Goal: Transaction & Acquisition: Book appointment/travel/reservation

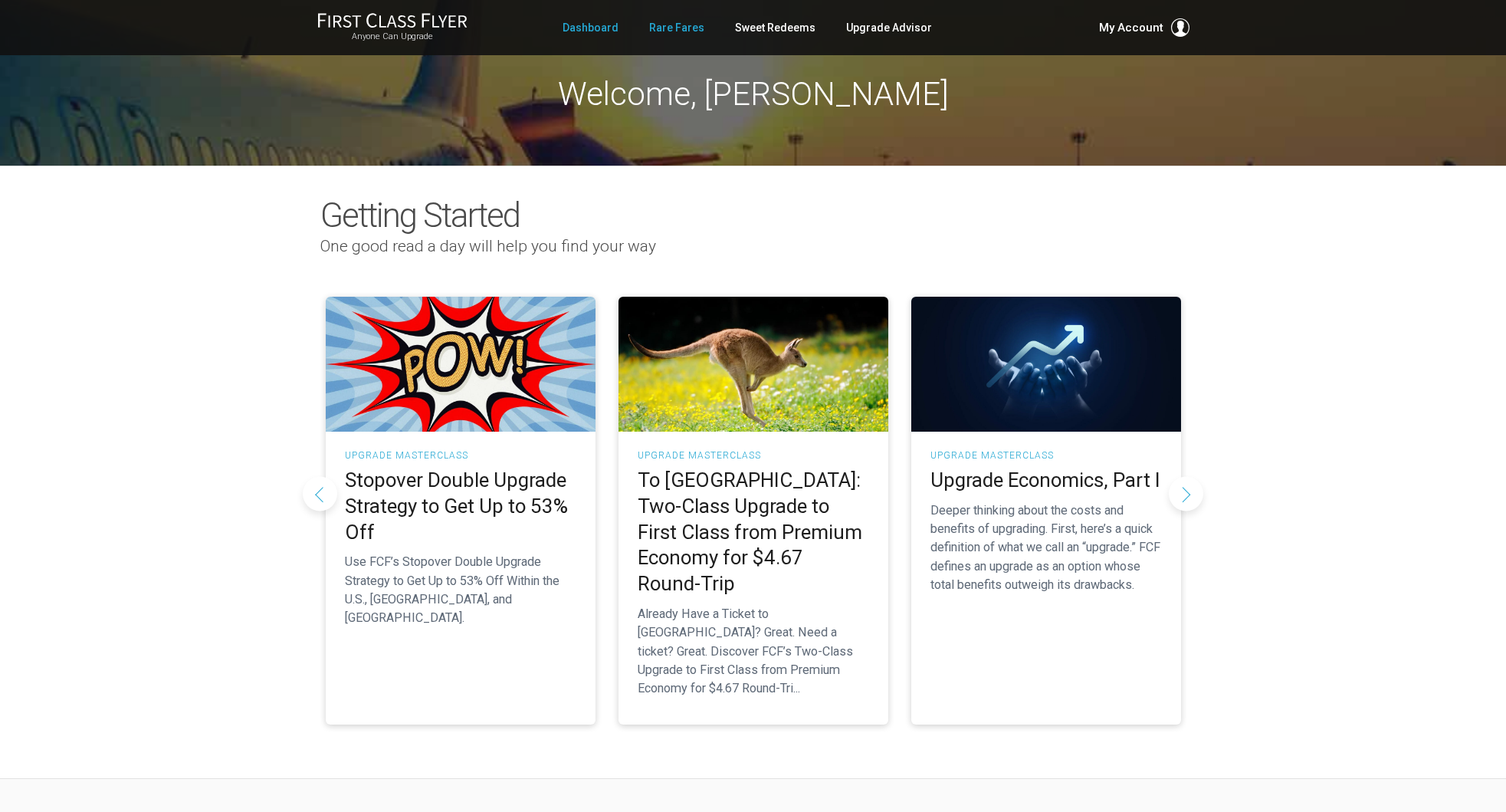
click at [682, 26] on link "Rare Fares" at bounding box center [676, 27] width 56 height 27
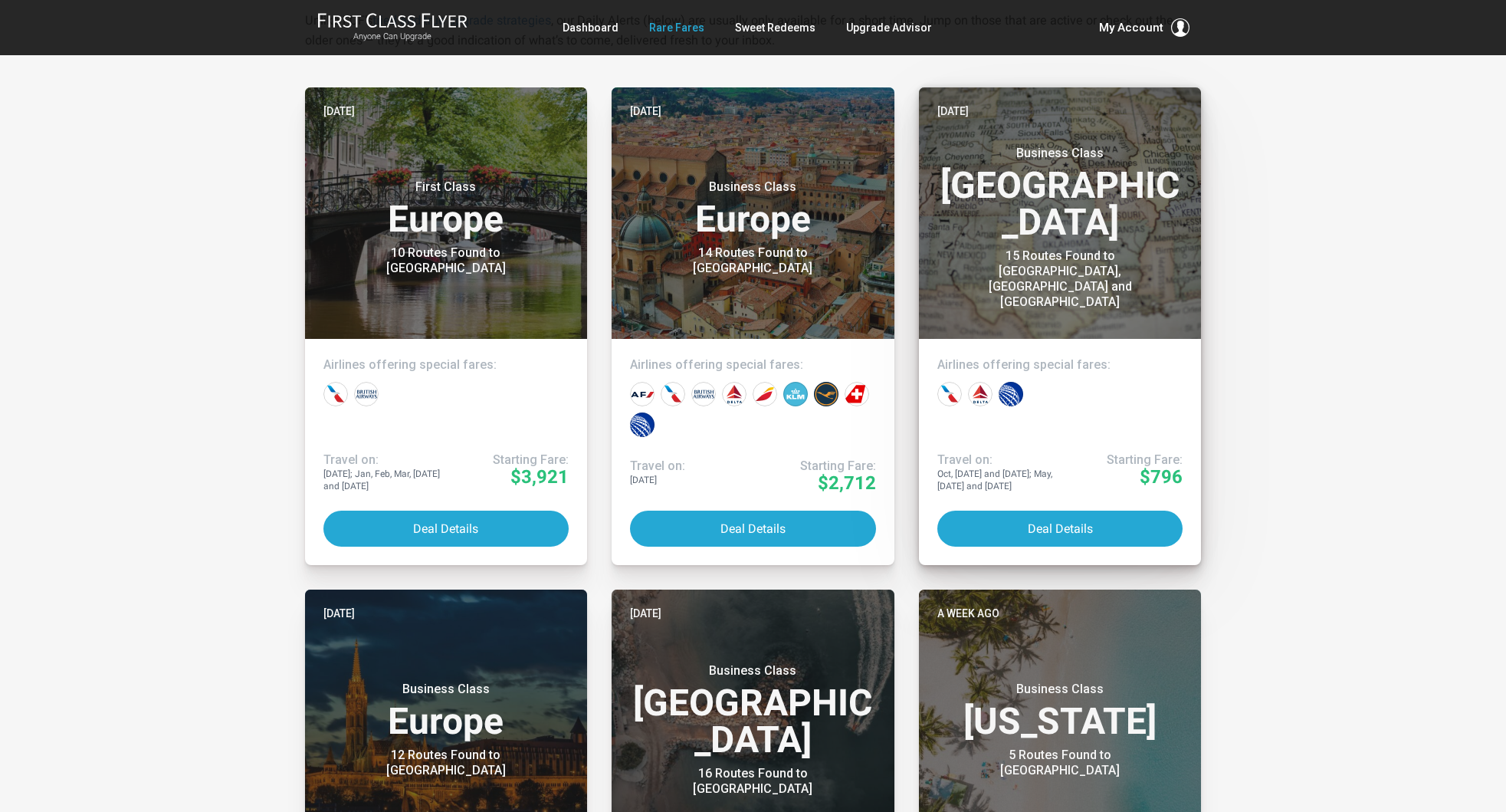
scroll to position [373, 0]
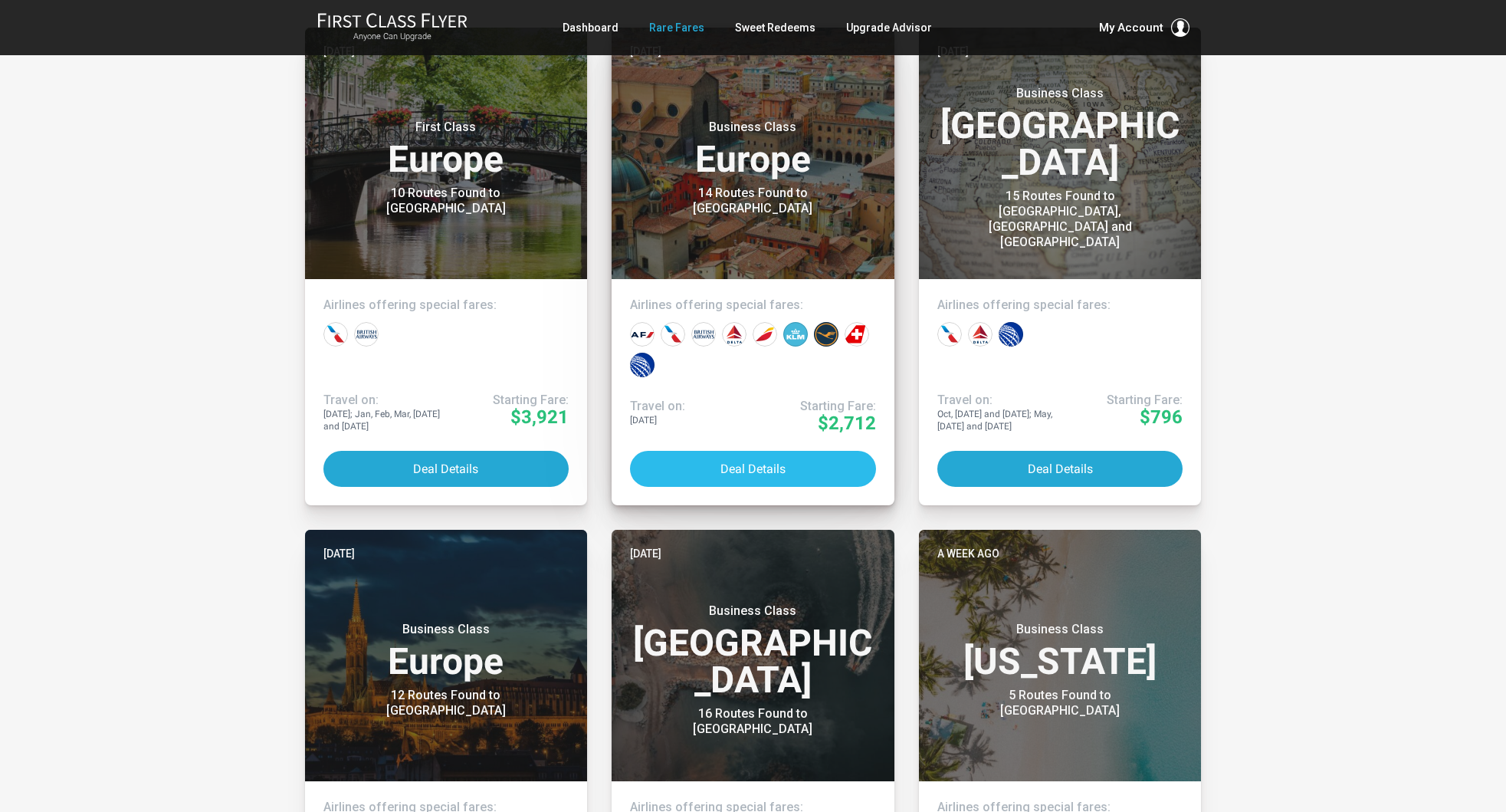
click at [771, 466] on button "Deal Details" at bounding box center [753, 468] width 246 height 36
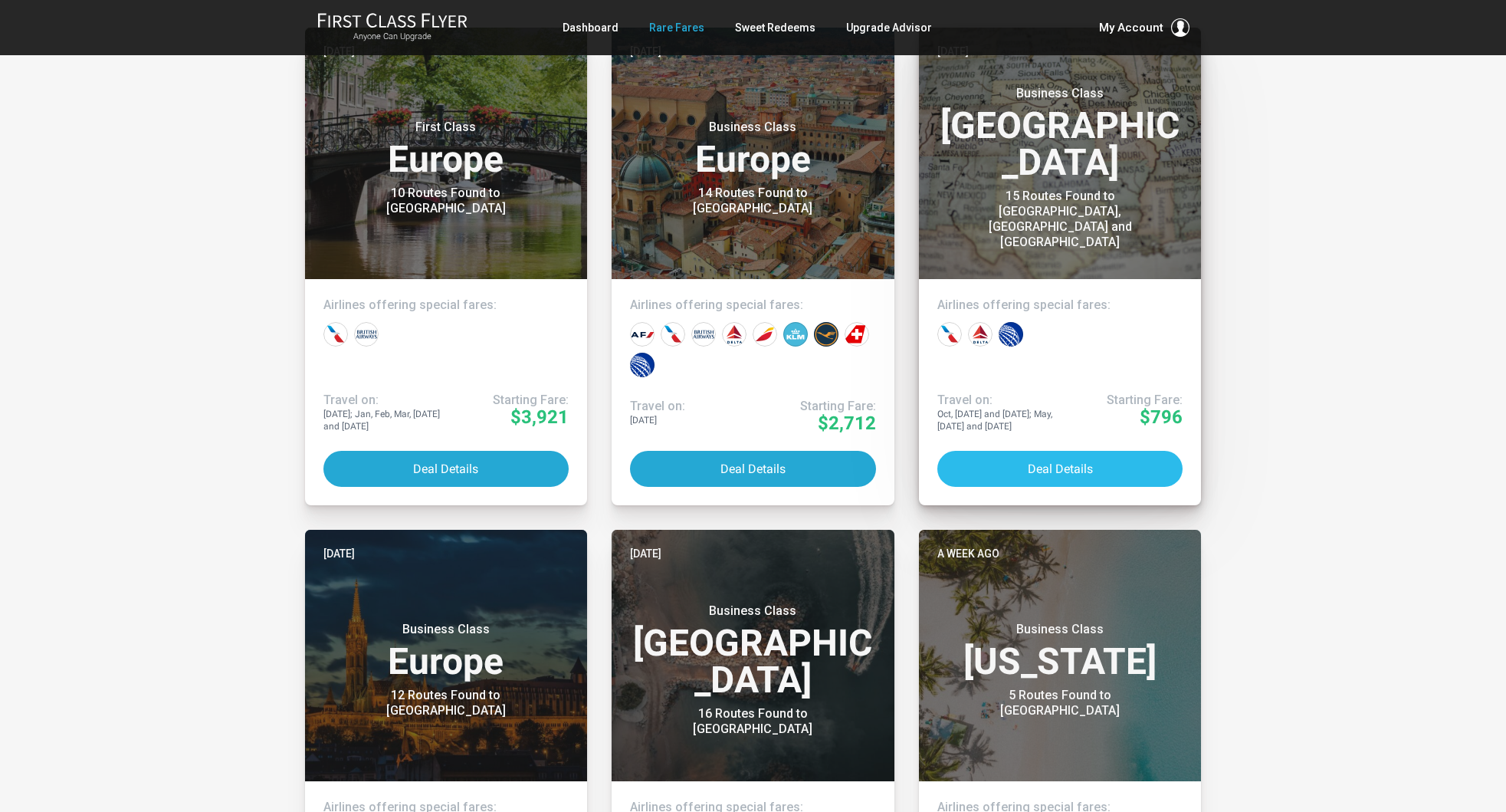
click at [1062, 472] on button "Deal Details" at bounding box center [1060, 468] width 246 height 36
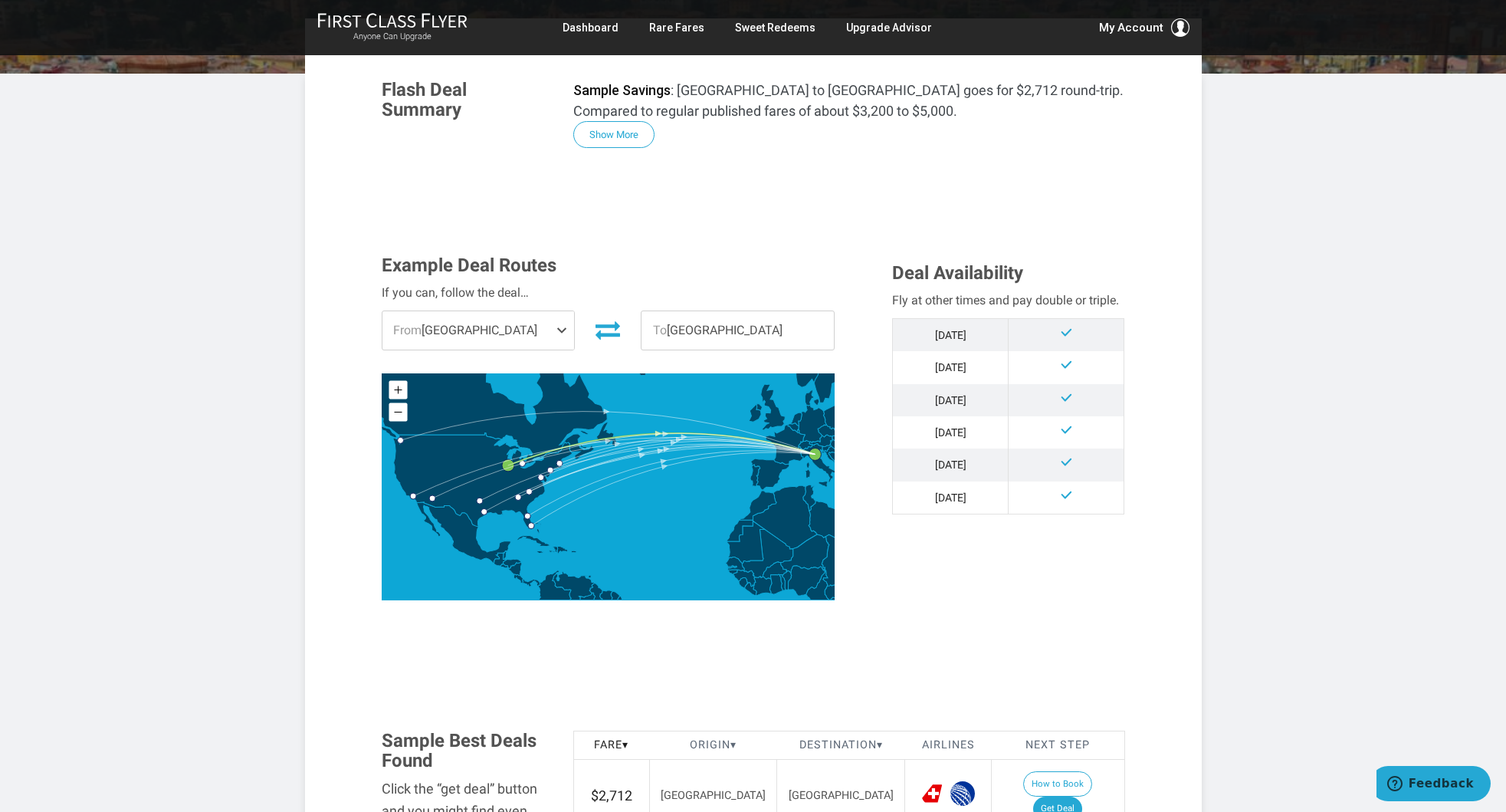
scroll to position [208, 0]
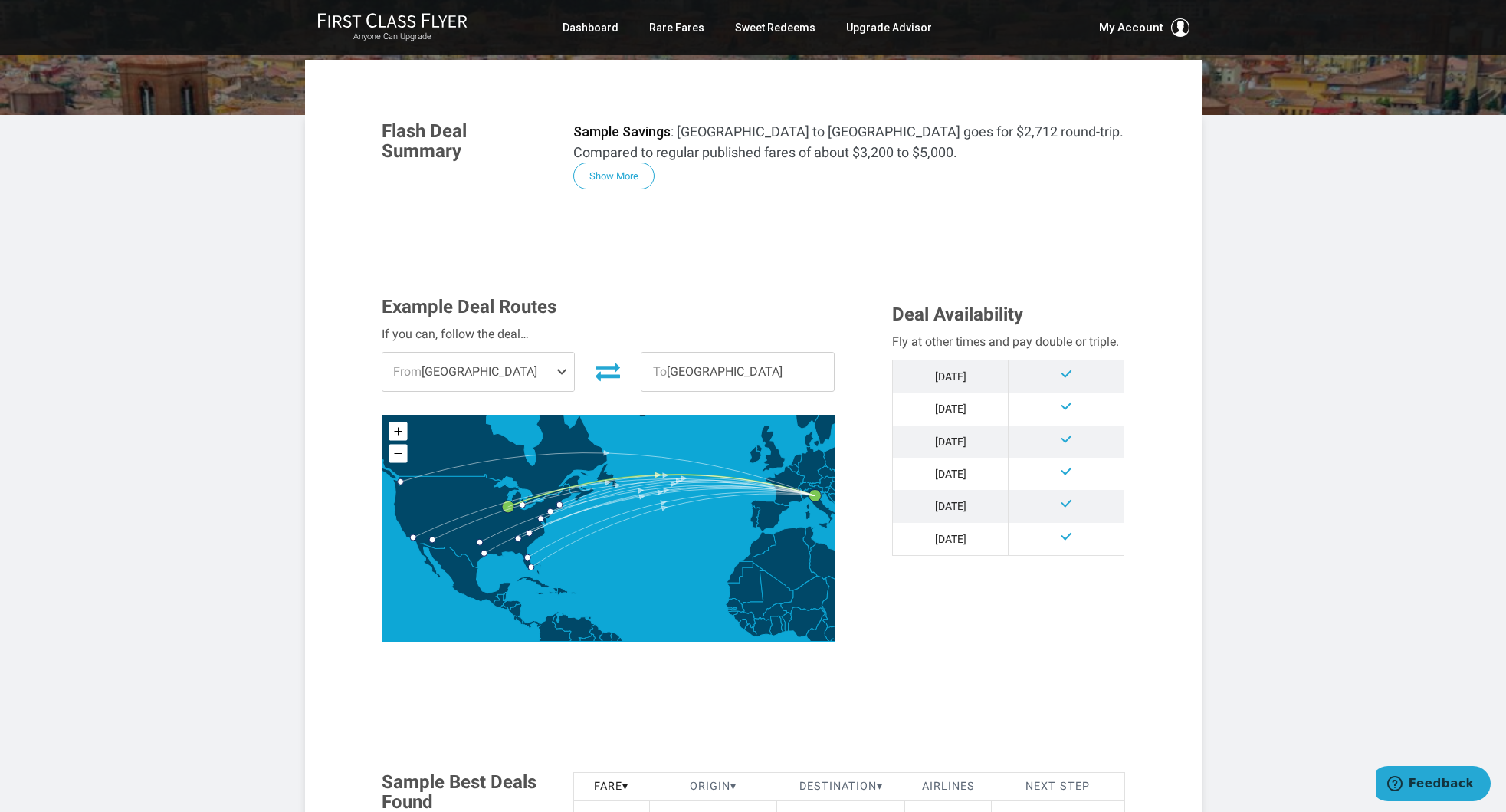
click at [441, 362] on span "From [GEOGRAPHIC_DATA]" at bounding box center [478, 371] width 192 height 38
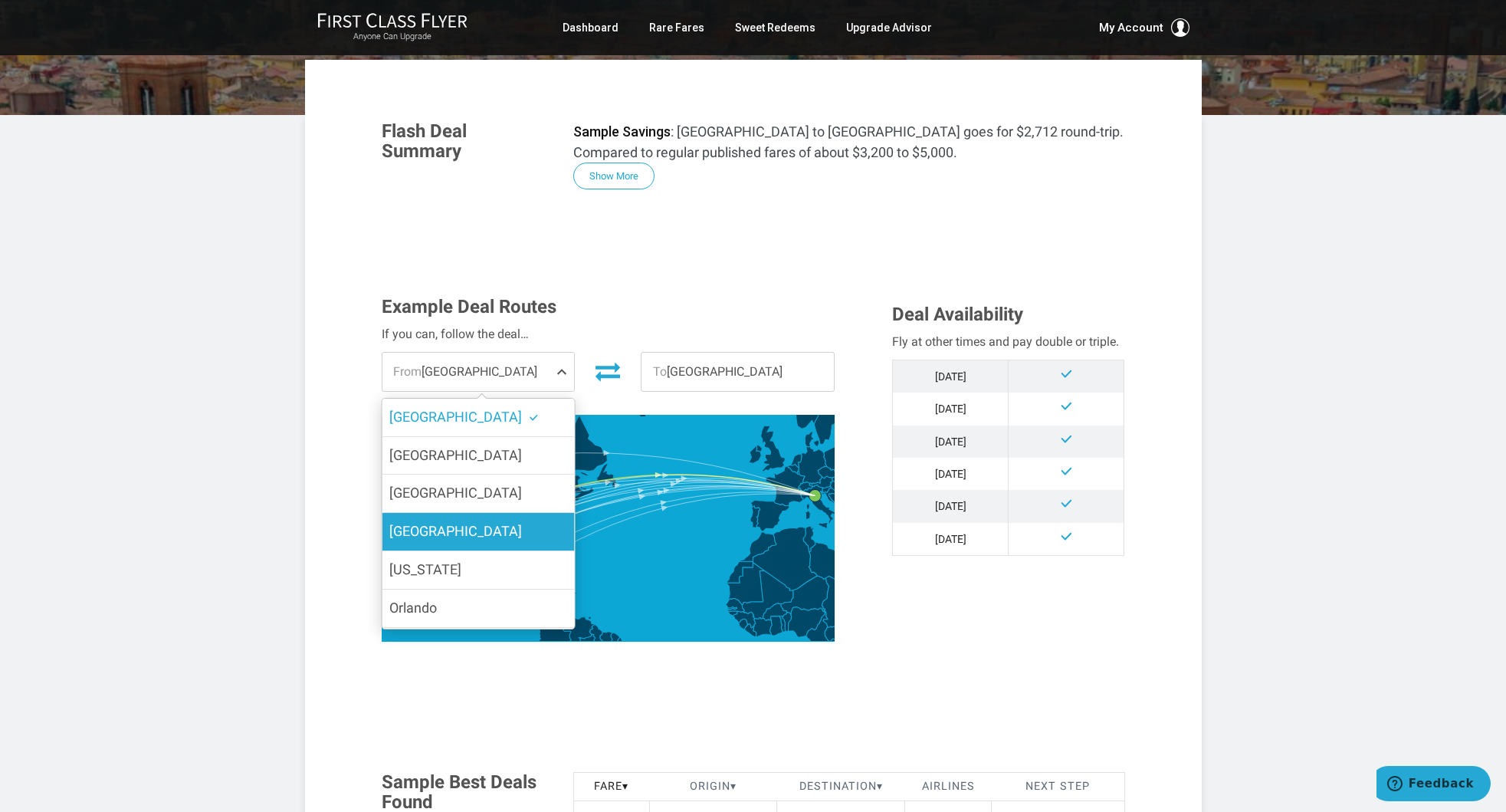
click at [440, 528] on span "[GEOGRAPHIC_DATA]" at bounding box center [456, 531] width 133 height 16
click at [0, 0] on input "[GEOGRAPHIC_DATA]" at bounding box center [0, 0] width 0 height 0
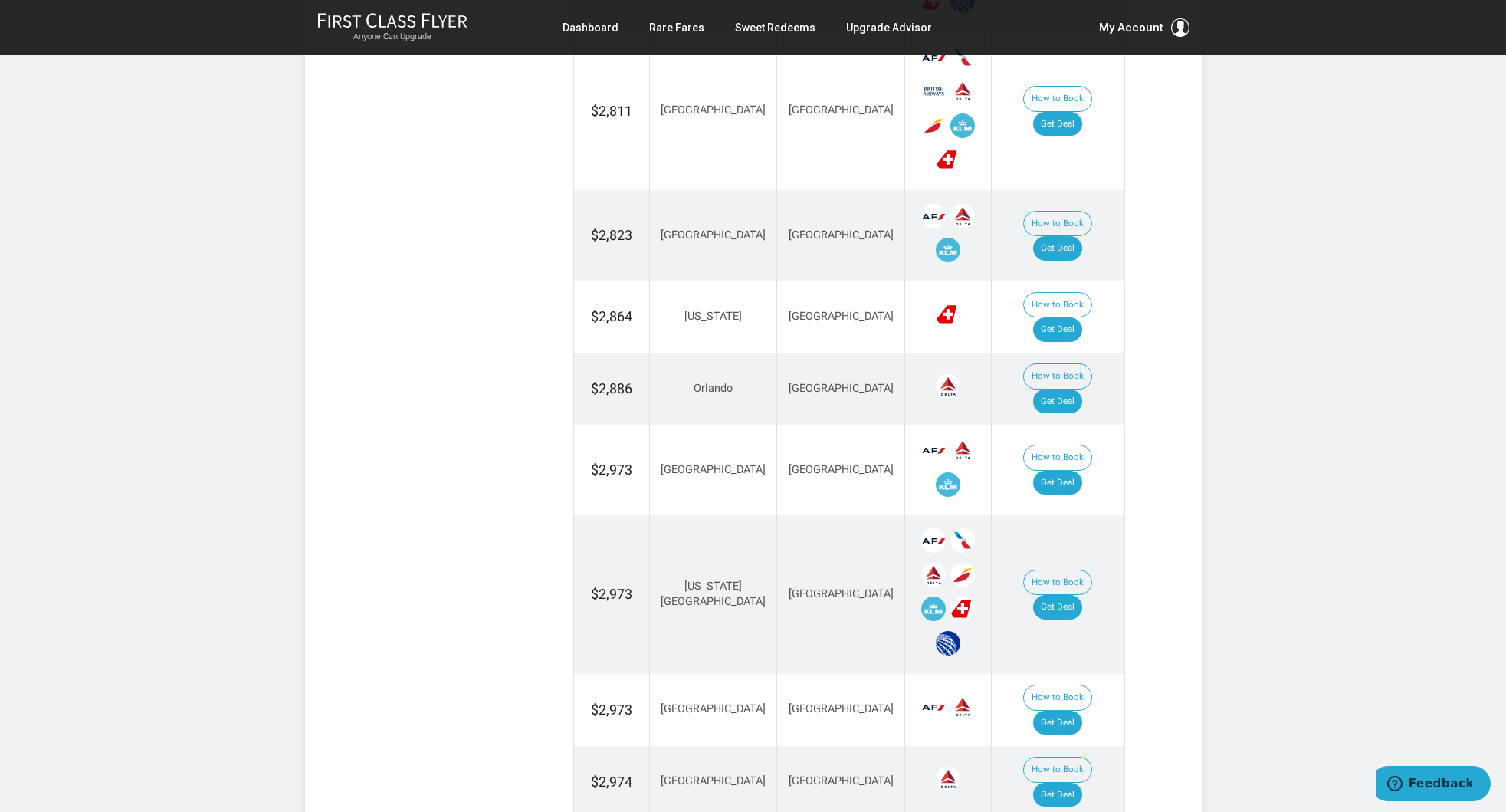
scroll to position [1203, 0]
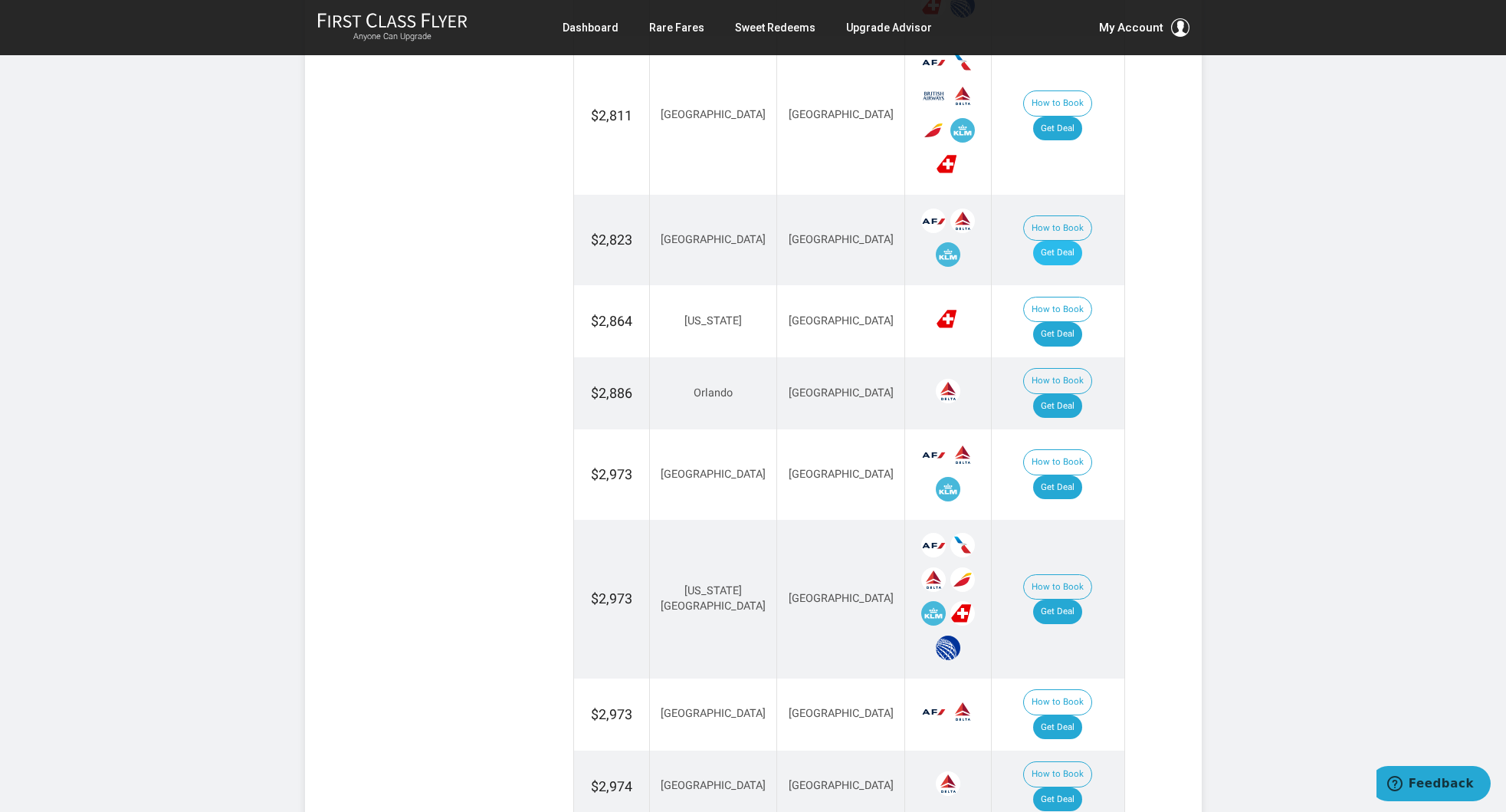
click at [1074, 241] on link "Get Deal" at bounding box center [1058, 253] width 49 height 24
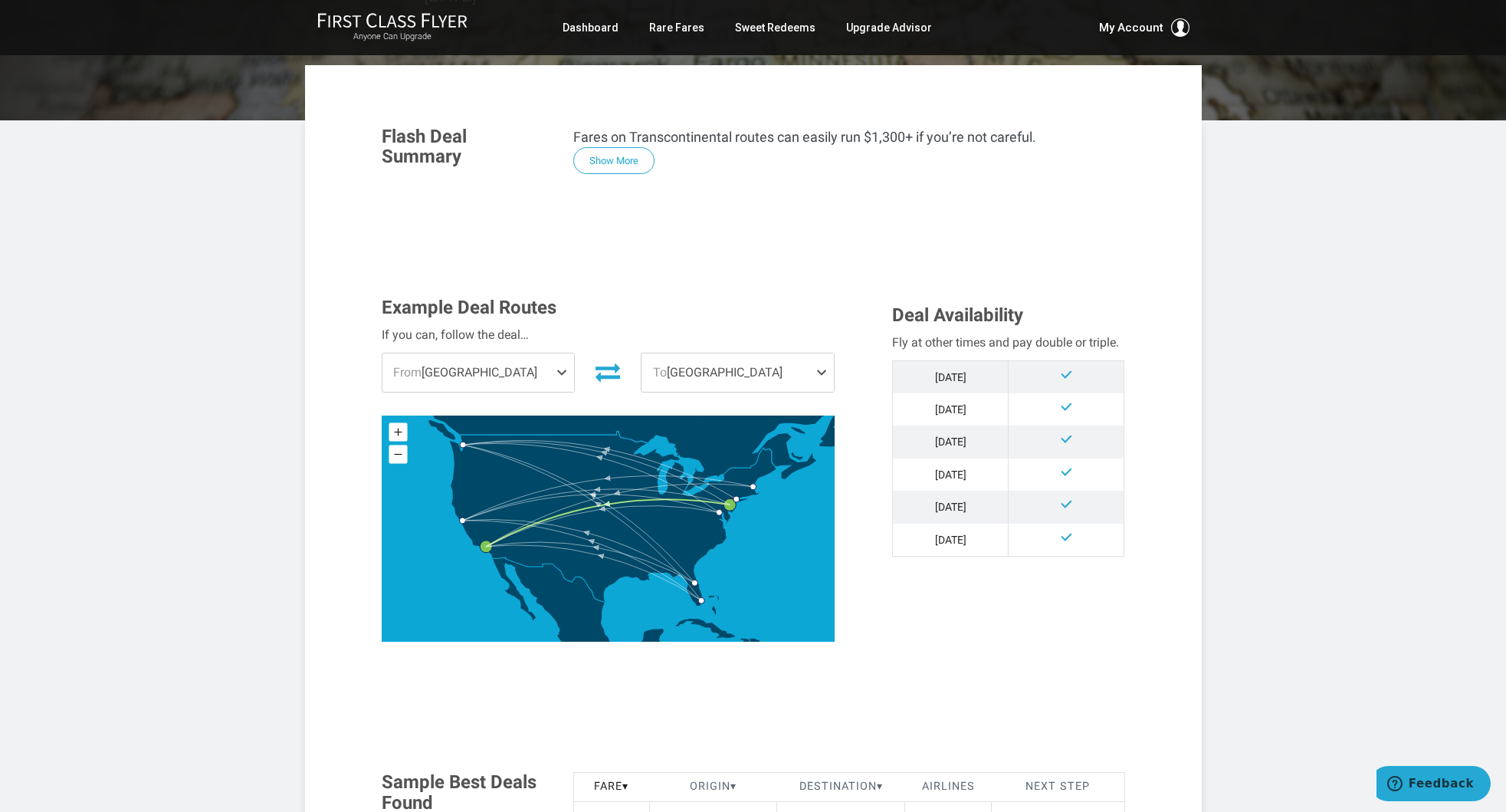
scroll to position [262, 0]
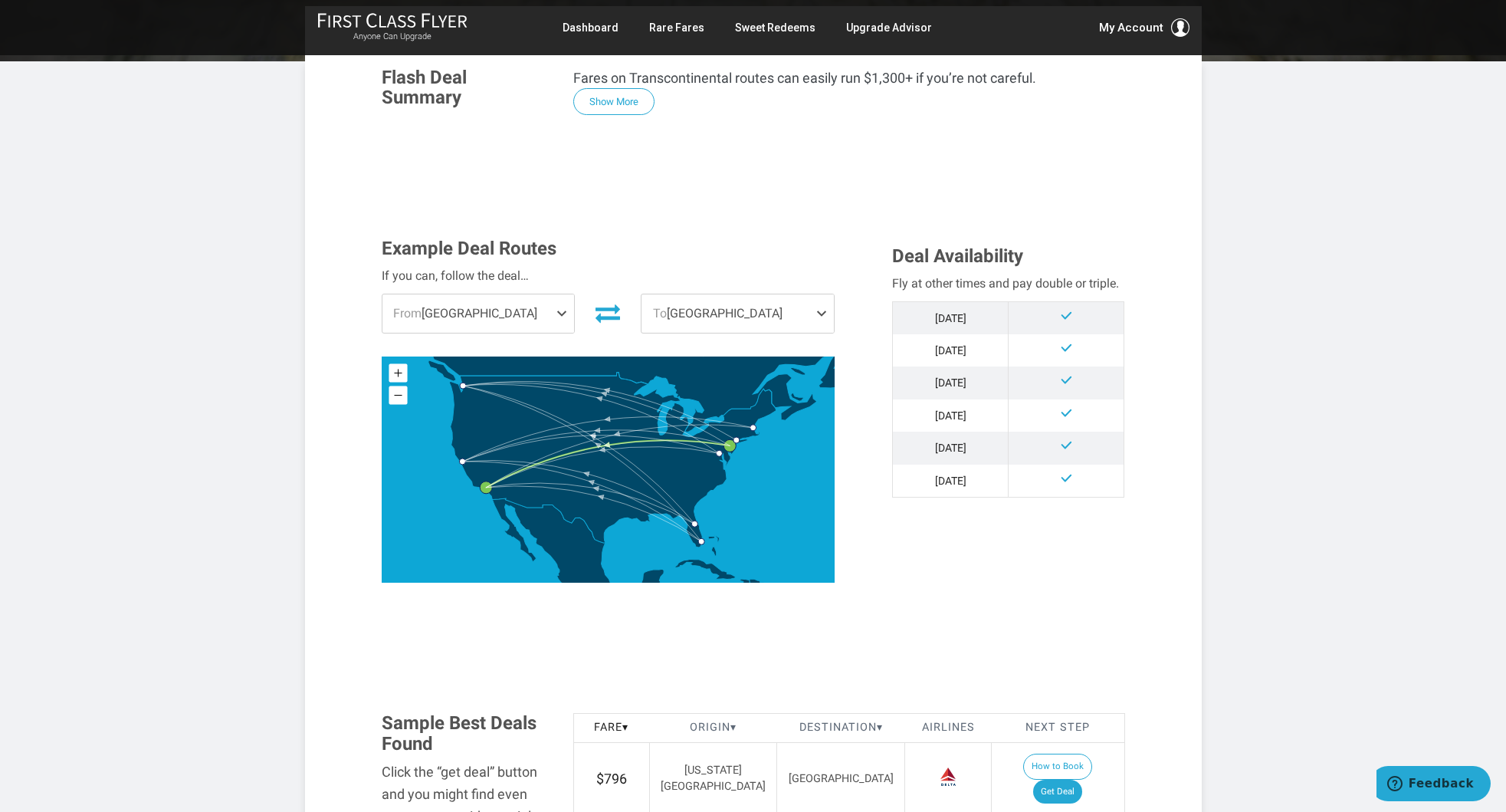
click at [551, 310] on span "From Philadelphia" at bounding box center [478, 313] width 192 height 38
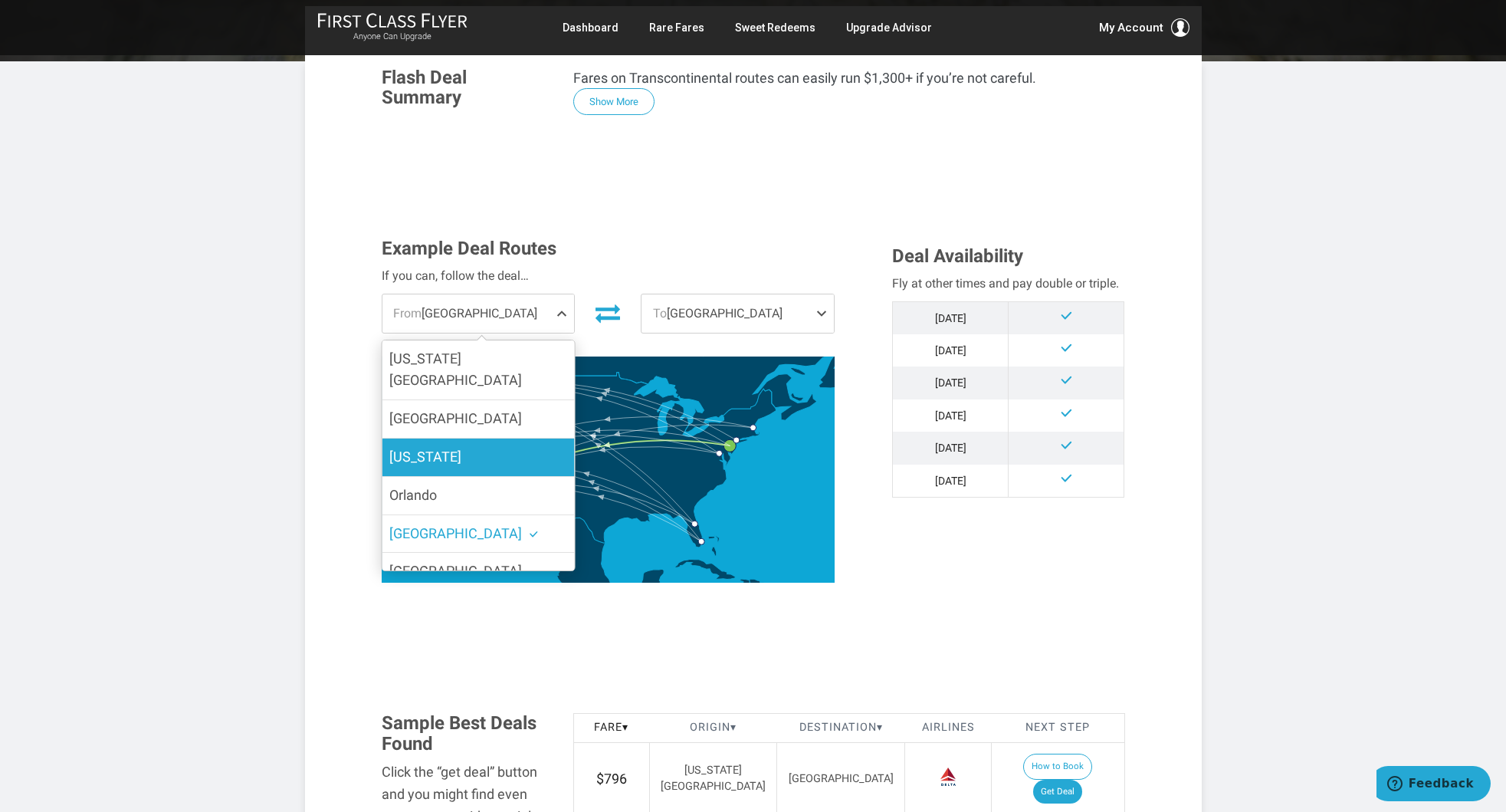
click at [490, 438] on label "[US_STATE]" at bounding box center [477, 457] width 192 height 37
click at [0, 0] on input "[US_STATE]" at bounding box center [0, 0] width 0 height 0
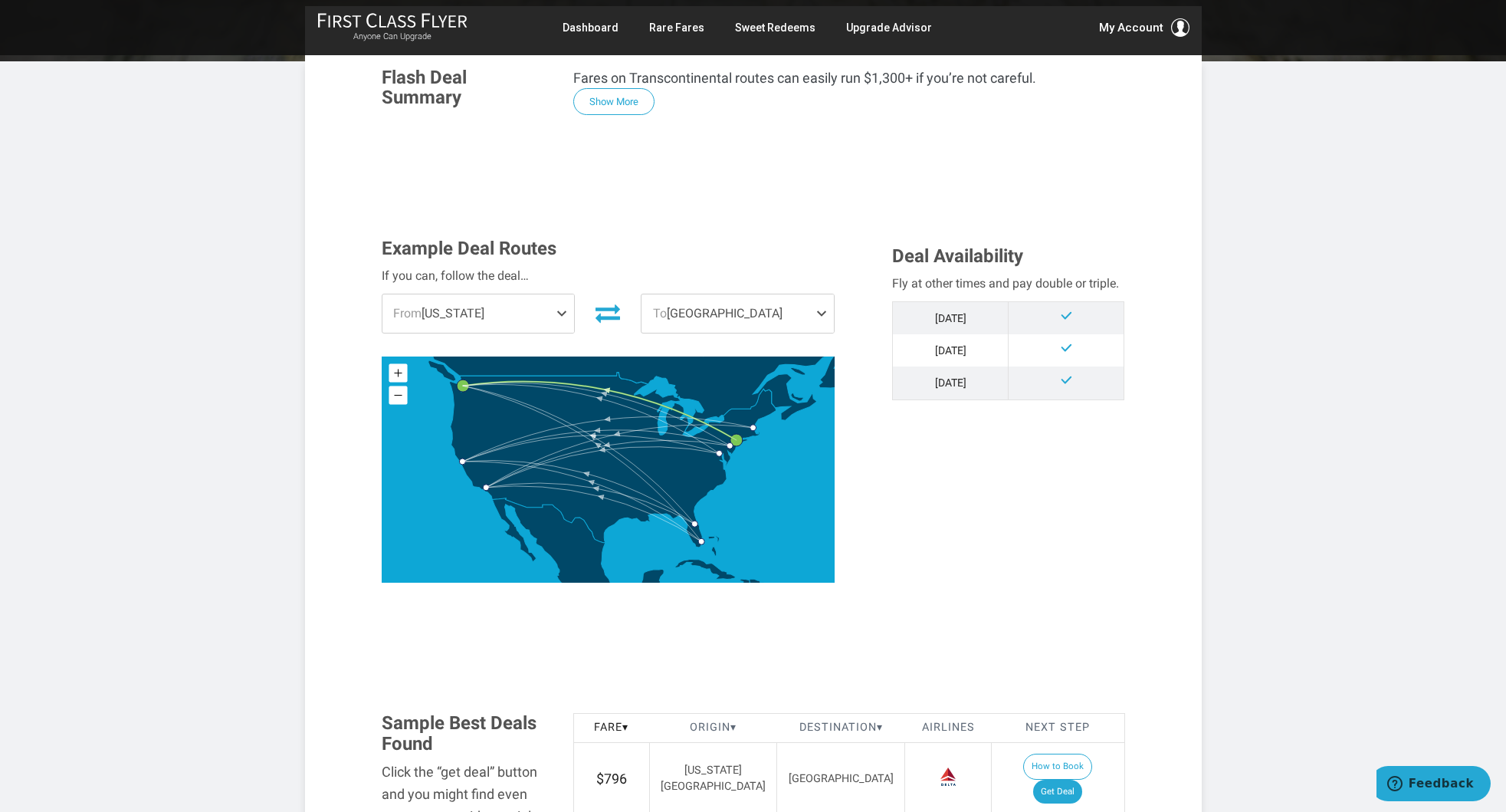
click at [685, 322] on span "To Seattle" at bounding box center [737, 313] width 192 height 38
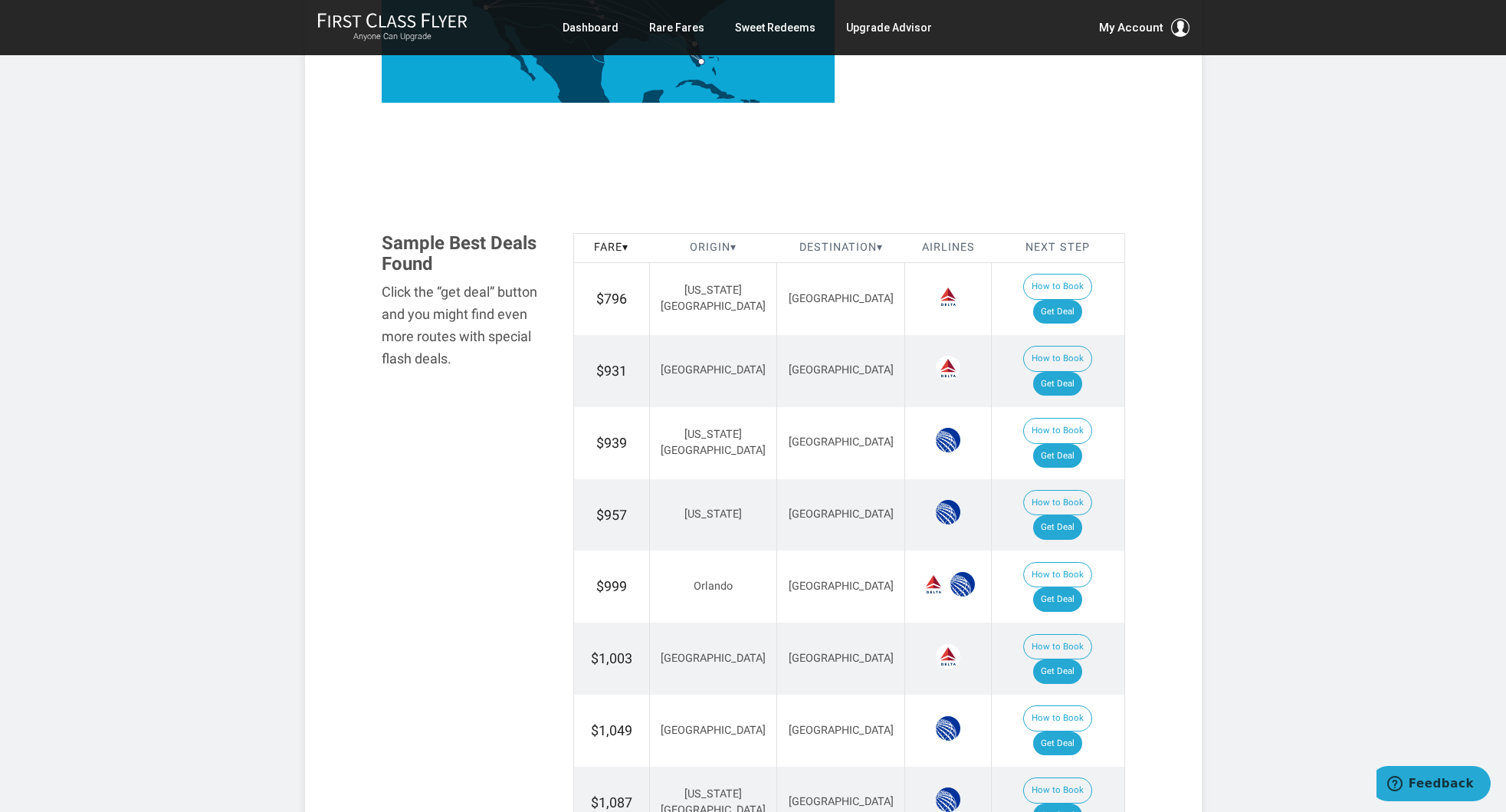
scroll to position [741, 0]
click at [1078, 444] on link "Get Deal" at bounding box center [1058, 456] width 49 height 24
